Goal: Contribute content

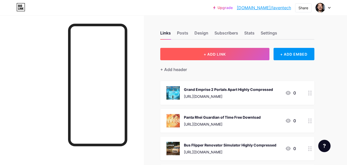
click at [188, 54] on button "+ ADD LINK" at bounding box center [214, 54] width 109 height 12
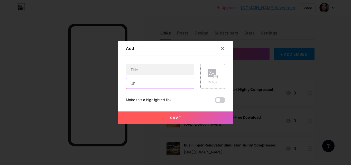
drag, startPoint x: 174, startPoint y: 86, endPoint x: 186, endPoint y: 85, distance: 12.4
click at [174, 86] on input "text" at bounding box center [160, 83] width 68 height 10
paste input "[URL][DOMAIN_NAME]"
type input "[URL][DOMAIN_NAME]"
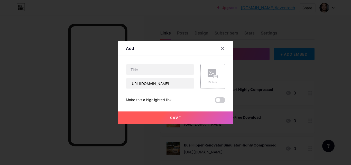
click at [209, 77] on rect at bounding box center [211, 73] width 8 height 8
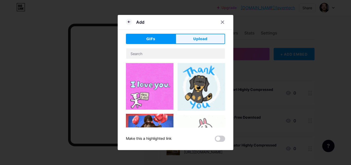
click at [193, 36] on button "Upload" at bounding box center [200, 39] width 50 height 10
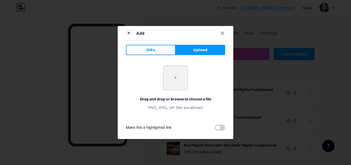
click at [181, 75] on input "file" at bounding box center [175, 77] width 24 height 24
type input "C:\fakepath\q_1_11zon_1_11zon.webp"
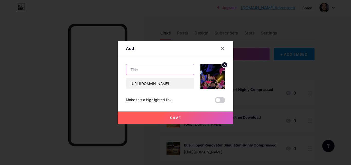
click at [179, 65] on input "text" at bounding box center [160, 69] width 68 height 10
paste input "The Dark Queen of Mortholme Free Download PC Game Full"
drag, startPoint x: 141, startPoint y: 69, endPoint x: 150, endPoint y: 69, distance: 8.2
click at [150, 69] on input "The Dark Queen of Mortholme Free Download PC Game Full" at bounding box center [160, 69] width 68 height 10
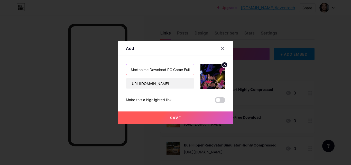
scroll to position [0, 34]
drag, startPoint x: 172, startPoint y: 70, endPoint x: 230, endPoint y: 64, distance: 58.1
click at [230, 65] on div "Add Content YouTube Play YouTube video without leaving your page. ADD Vimeo Pla…" at bounding box center [176, 82] width 116 height 82
type input "The Dark Queen of Mortholme Download PC"
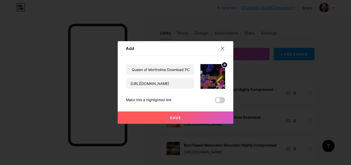
click at [188, 117] on button "Save" at bounding box center [176, 117] width 116 height 12
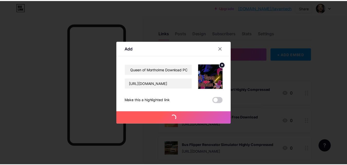
scroll to position [0, 0]
